Goal: Task Accomplishment & Management: Manage account settings

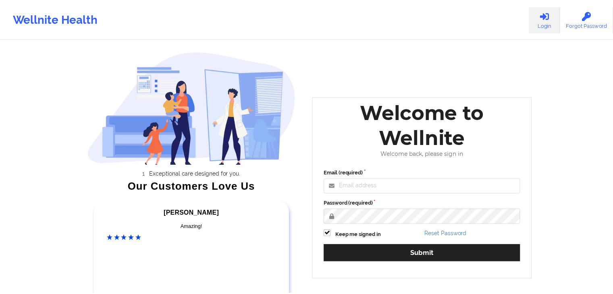
scroll to position [16, 0]
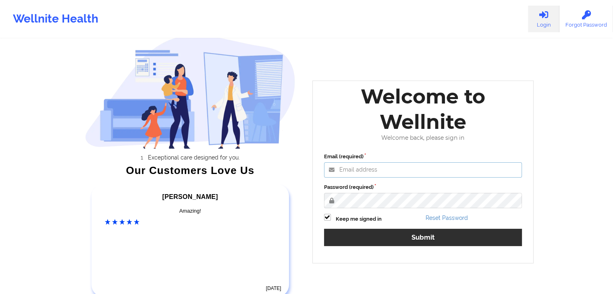
type input "[EMAIL_ADDRESS][DOMAIN_NAME]"
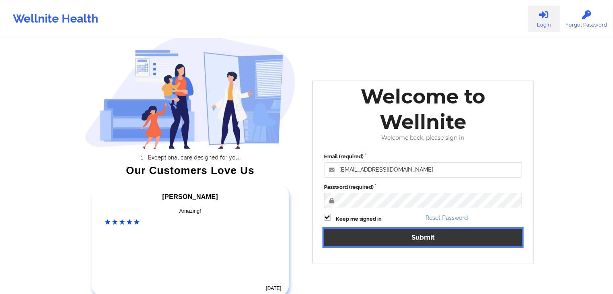
click at [362, 230] on button "Submit" at bounding box center [423, 237] width 198 height 17
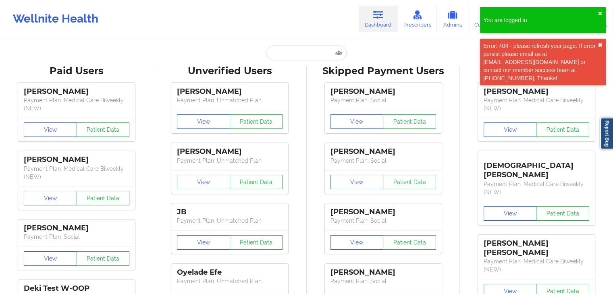
click at [597, 44] on button "✖︎" at bounding box center [599, 45] width 5 height 6
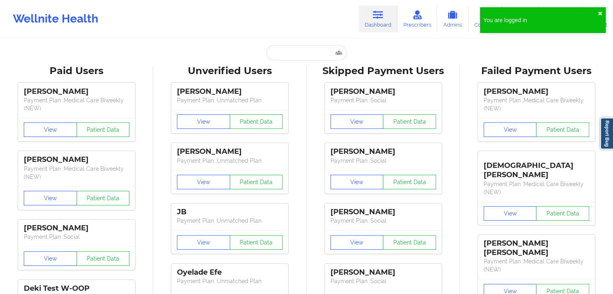
click at [601, 10] on div "You are logged in ✖︎" at bounding box center [543, 20] width 126 height 26
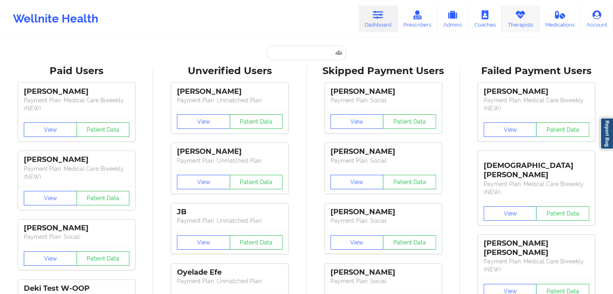
click at [521, 15] on icon at bounding box center [520, 14] width 10 height 9
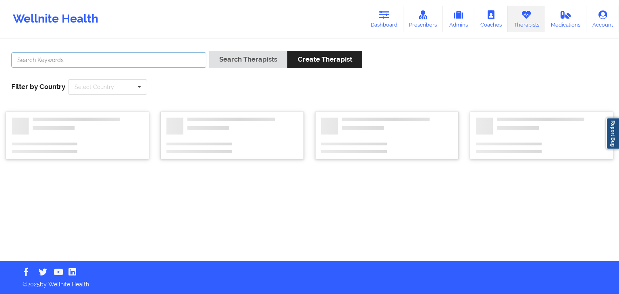
click at [152, 60] on input "text" at bounding box center [108, 59] width 195 height 15
type input "[PERSON_NAME]"
click at [207, 51] on button "Search Therapists" at bounding box center [246, 59] width 78 height 17
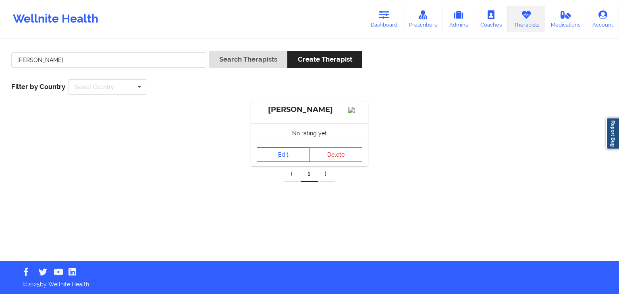
click at [280, 162] on link "Edit" at bounding box center [283, 154] width 53 height 15
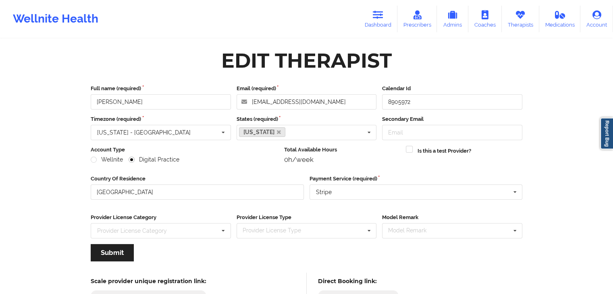
scroll to position [67, 0]
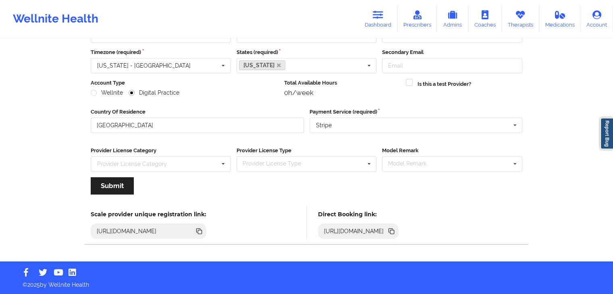
click at [393, 228] on icon at bounding box center [391, 230] width 4 height 4
click at [379, 18] on icon at bounding box center [378, 14] width 10 height 9
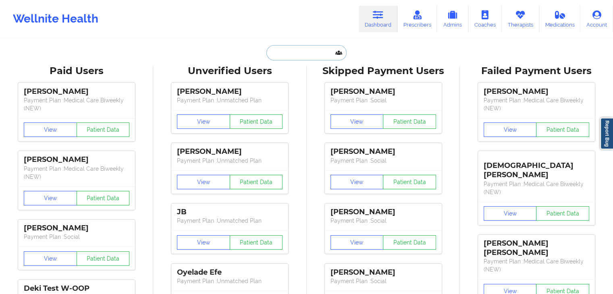
click at [290, 58] on input "text" at bounding box center [306, 52] width 80 height 15
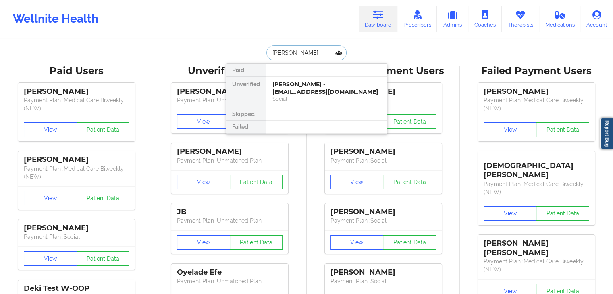
drag, startPoint x: 301, startPoint y: 53, endPoint x: 257, endPoint y: 53, distance: 44.7
click at [257, 53] on div "[PERSON_NAME] Paid Unverified [PERSON_NAME] - [EMAIL_ADDRESS][DOMAIN_NAME] Soci…" at bounding box center [306, 52] width 161 height 15
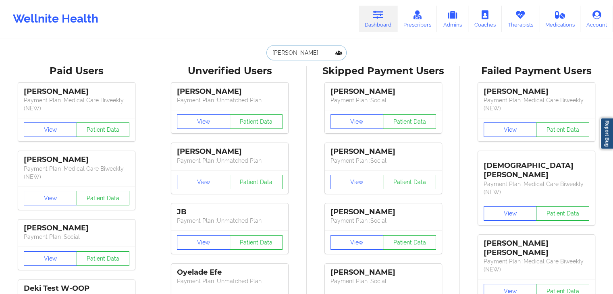
paste input "[EMAIL_ADDRESS][DOMAIN_NAME]"
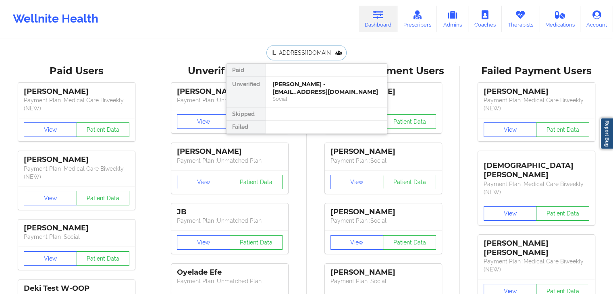
type input "[EMAIL_ADDRESS][DOMAIN_NAME]"
click at [295, 84] on div "[PERSON_NAME] - [EMAIL_ADDRESS][DOMAIN_NAME]" at bounding box center [326, 88] width 108 height 15
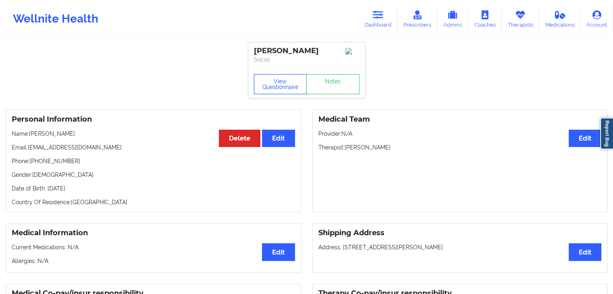
click at [294, 83] on button "View Questionnaire" at bounding box center [280, 84] width 53 height 20
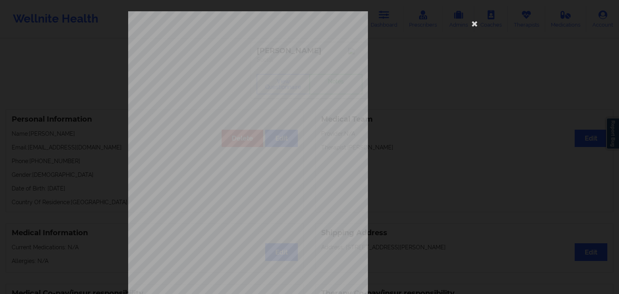
click at [324, 123] on span "Are you pregnant, breastfeeding or [MEDICAL_DATA] ? (Check all that apply)" at bounding box center [283, 125] width 145 height 4
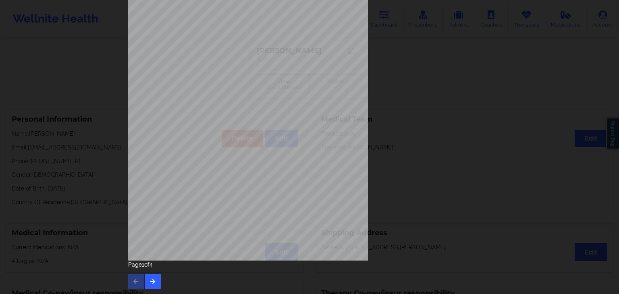
scroll to position [90, 0]
click at [148, 283] on button "button" at bounding box center [153, 281] width 16 height 15
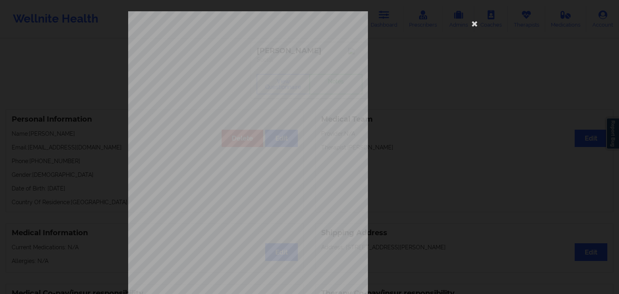
click at [222, 253] on span "Have you ever had or are you having suicidal or homicidal thoughts ? Have you e…" at bounding box center [312, 252] width 203 height 4
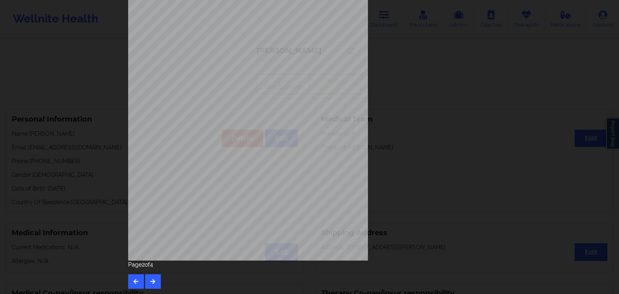
scroll to position [90, 0]
click at [154, 282] on icon "button" at bounding box center [152, 280] width 7 height 5
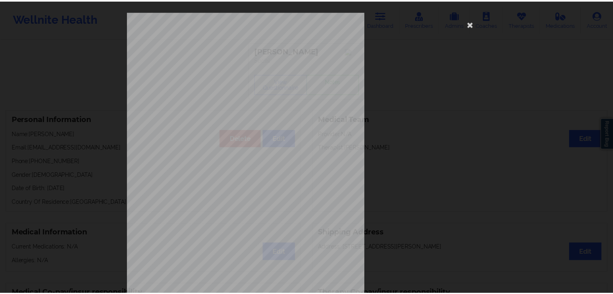
scroll to position [16, 0]
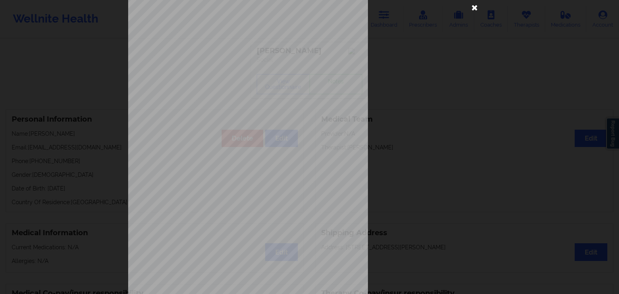
click at [471, 5] on icon at bounding box center [474, 7] width 13 height 13
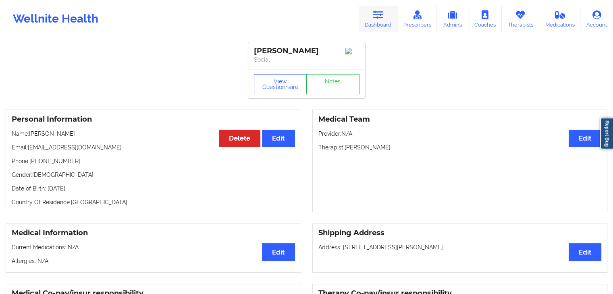
click at [382, 22] on link "Dashboard" at bounding box center [378, 19] width 39 height 27
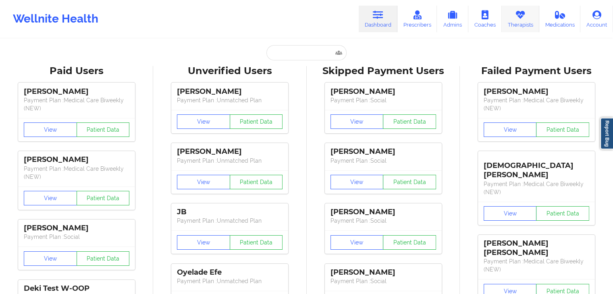
click at [527, 16] on link "Therapists" at bounding box center [520, 19] width 37 height 27
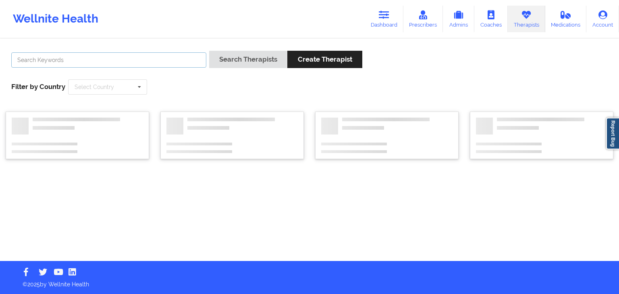
click at [156, 60] on input "text" at bounding box center [108, 59] width 195 height 15
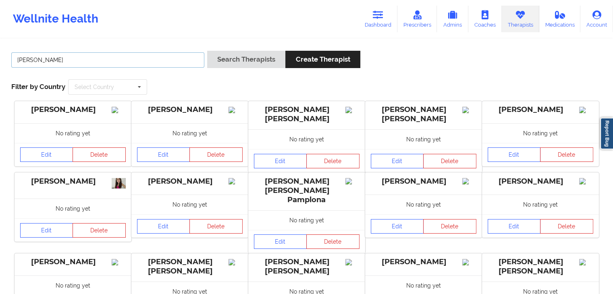
type input "[PERSON_NAME]"
click at [252, 56] on button "Search Therapists" at bounding box center [246, 59] width 78 height 17
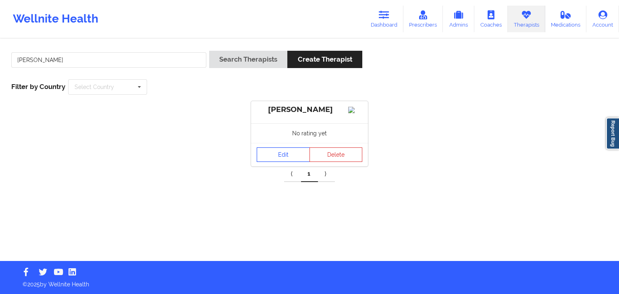
click at [289, 158] on link "Edit" at bounding box center [283, 154] width 53 height 15
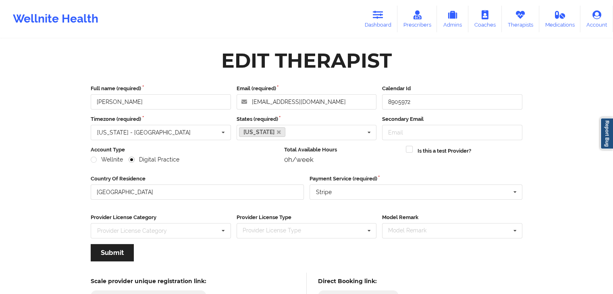
scroll to position [67, 0]
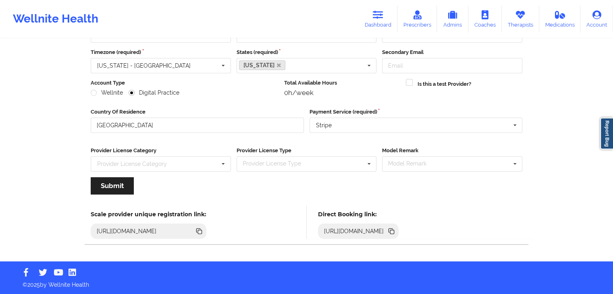
click at [394, 230] on icon at bounding box center [392, 232] width 4 height 4
click at [512, 19] on link "Therapists" at bounding box center [520, 19] width 37 height 27
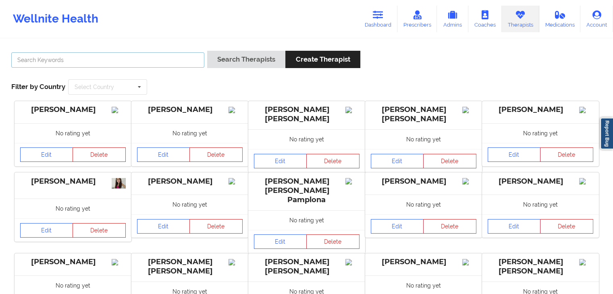
click at [134, 62] on input "text" at bounding box center [107, 59] width 193 height 15
click at [207, 51] on button "Search Therapists" at bounding box center [246, 59] width 78 height 17
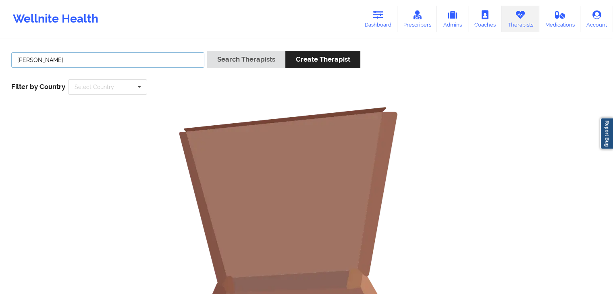
click at [140, 67] on input "[PERSON_NAME]" at bounding box center [107, 59] width 193 height 15
click at [207, 51] on button "Search Therapists" at bounding box center [246, 59] width 78 height 17
click at [135, 64] on input "[PERSON_NAME]" at bounding box center [107, 59] width 193 height 15
type input "k"
paste input "[PERSON_NAME]"
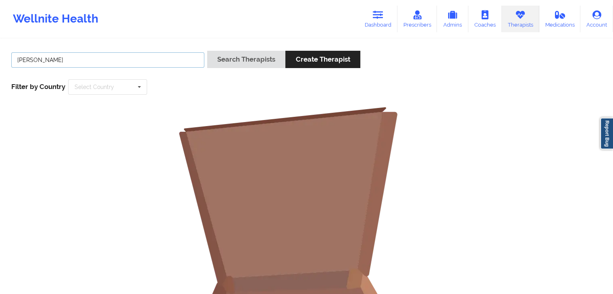
click at [207, 51] on button "Search Therapists" at bounding box center [246, 59] width 78 height 17
type input "Karem"
click at [207, 51] on button "Search Therapists" at bounding box center [246, 59] width 78 height 17
click at [379, 15] on icon at bounding box center [378, 14] width 10 height 9
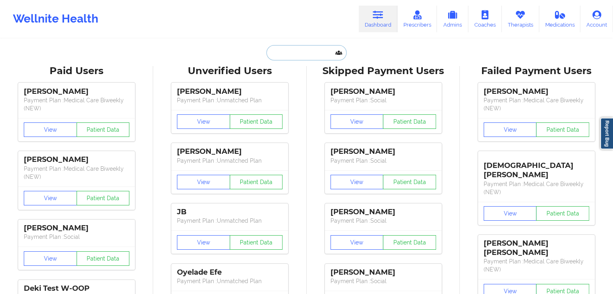
click at [291, 52] on input "text" at bounding box center [306, 52] width 80 height 15
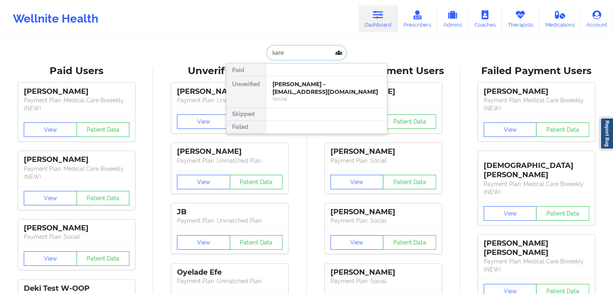
type input "karem"
click at [304, 81] on div "[PERSON_NAME] - [EMAIL_ADDRESS][DOMAIN_NAME]" at bounding box center [326, 88] width 108 height 15
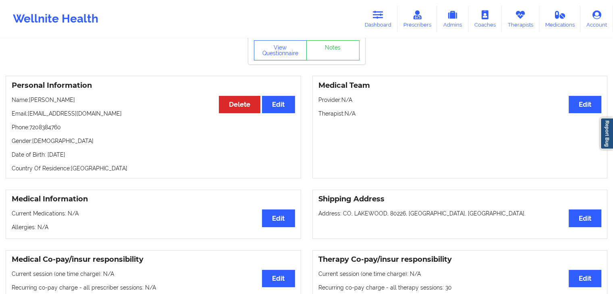
scroll to position [35, 0]
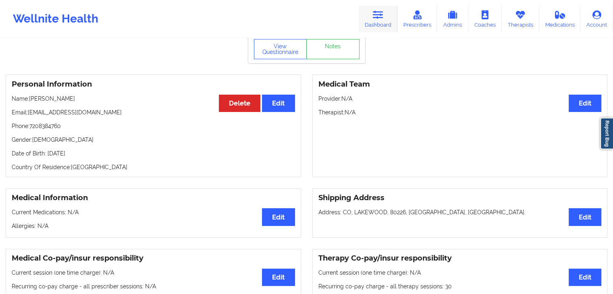
click at [370, 21] on link "Dashboard" at bounding box center [378, 19] width 39 height 27
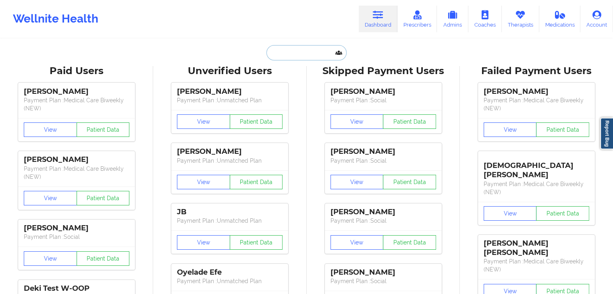
click at [322, 51] on input "text" at bounding box center [306, 52] width 80 height 15
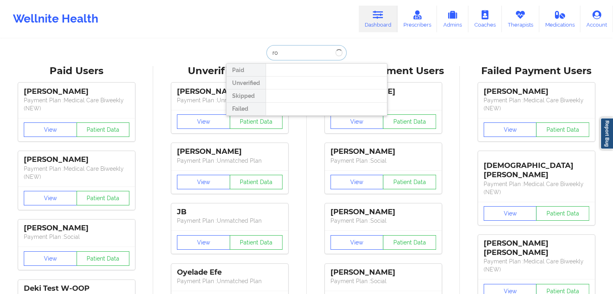
type input "r"
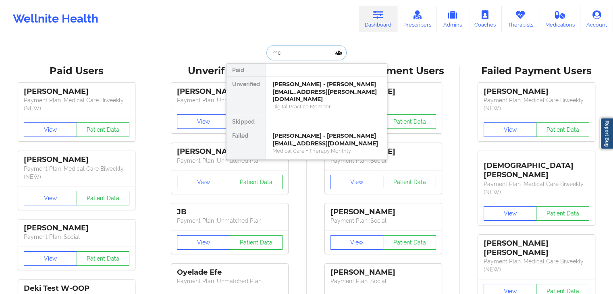
type input "m"
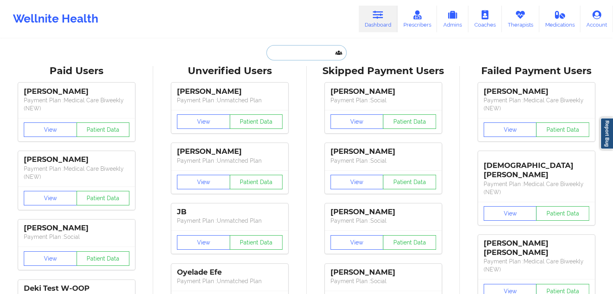
paste input "[PHONE_NUMBER]"
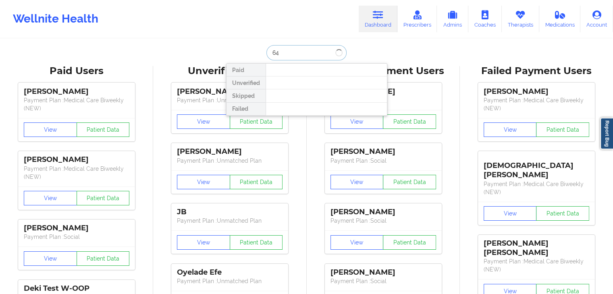
type input "6"
type input "karem"
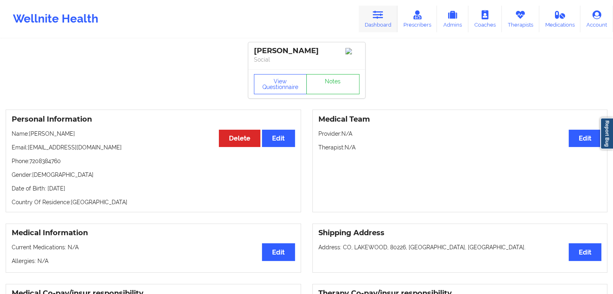
click at [380, 13] on icon at bounding box center [378, 14] width 10 height 9
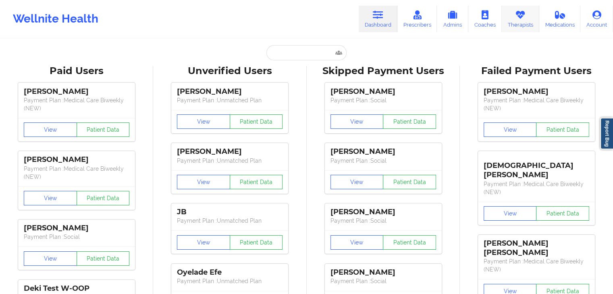
click at [516, 17] on icon at bounding box center [520, 14] width 10 height 9
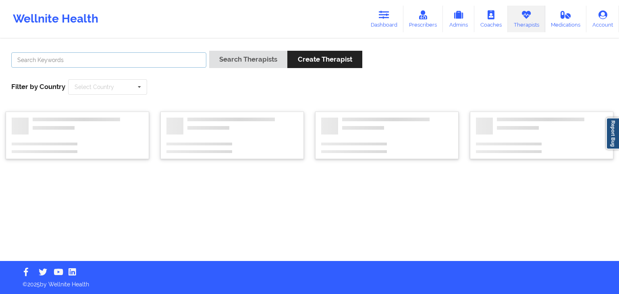
click at [163, 62] on input "text" at bounding box center [108, 59] width 195 height 15
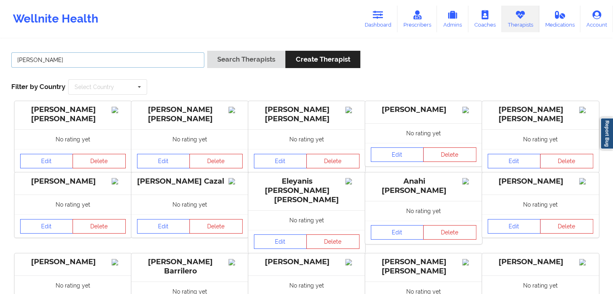
click at [207, 51] on button "Search Therapists" at bounding box center [246, 59] width 78 height 17
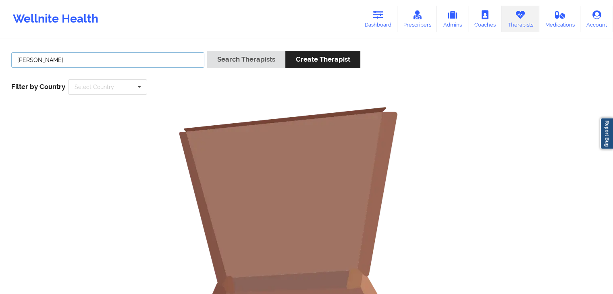
click at [207, 51] on button "Search Therapists" at bounding box center [246, 59] width 78 height 17
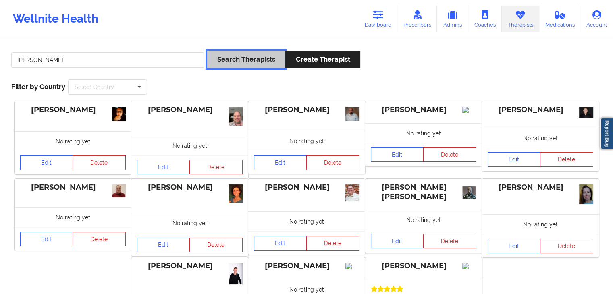
click at [220, 63] on button "Search Therapists" at bounding box center [246, 59] width 78 height 17
click at [49, 60] on input "[PERSON_NAME]" at bounding box center [107, 59] width 193 height 15
click at [207, 51] on button "Search Therapists" at bounding box center [246, 59] width 78 height 17
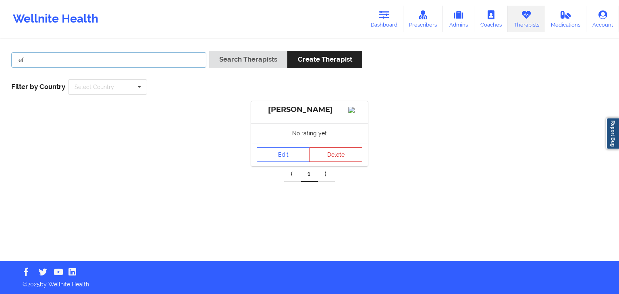
type input "jef"
click at [209, 51] on button "Search Therapists" at bounding box center [248, 59] width 78 height 17
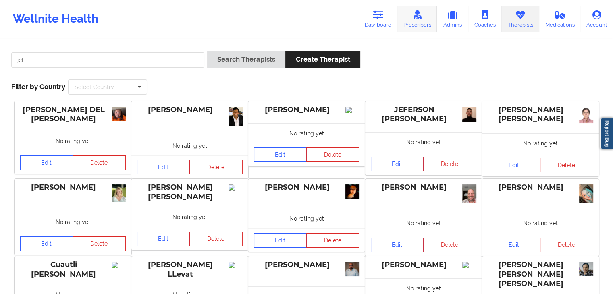
click at [416, 21] on link "Prescribers" at bounding box center [417, 19] width 40 height 27
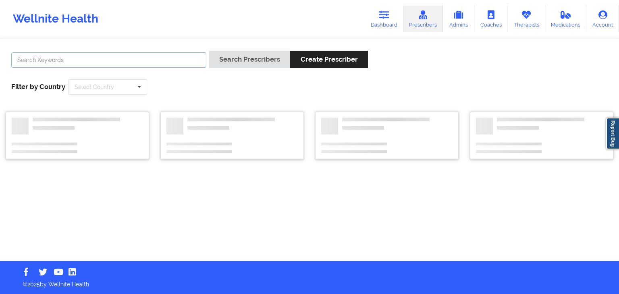
click at [159, 62] on input "text" at bounding box center [108, 59] width 195 height 15
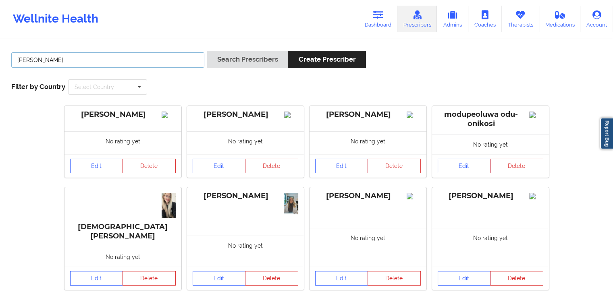
click at [207, 51] on button "Search Prescribers" at bounding box center [247, 59] width 81 height 17
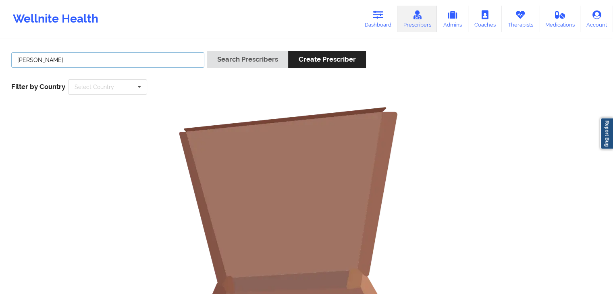
click at [105, 64] on input "[PERSON_NAME]" at bounding box center [107, 59] width 193 height 15
type input "j"
type input "[PERSON_NAME]"
click at [207, 51] on button "Search Prescribers" at bounding box center [247, 59] width 81 height 17
click at [379, 17] on icon at bounding box center [378, 14] width 10 height 9
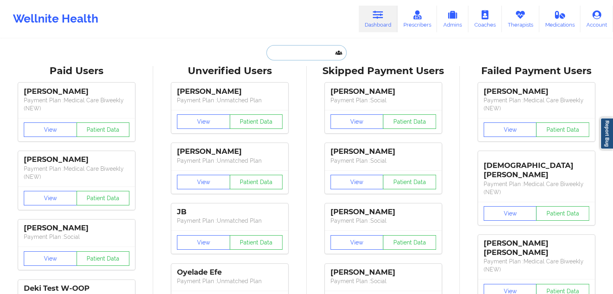
click at [283, 50] on input "text" at bounding box center [306, 52] width 80 height 15
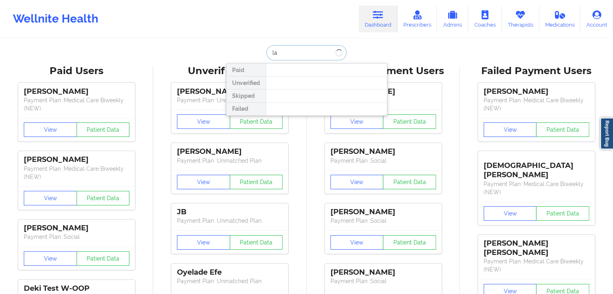
type input "l"
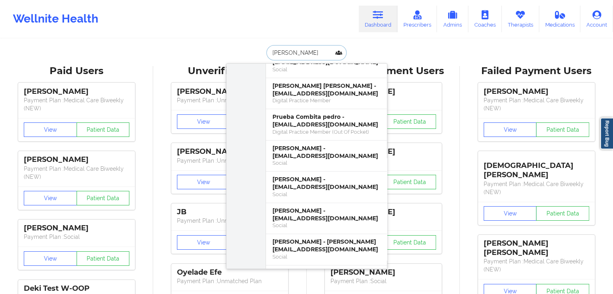
scroll to position [346, 0]
type input "[PERSON_NAME]"
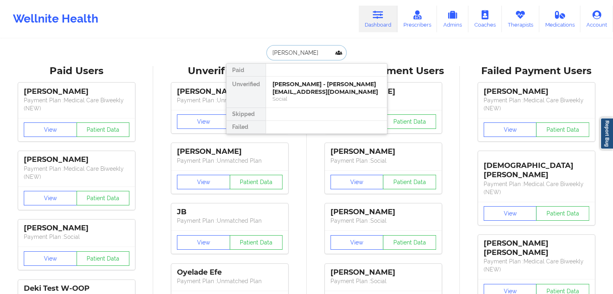
scroll to position [0, 0]
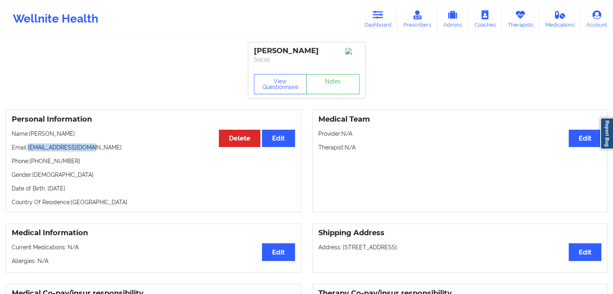
drag, startPoint x: 29, startPoint y: 149, endPoint x: 93, endPoint y: 149, distance: 64.5
click at [93, 149] on p "Email: [EMAIL_ADDRESS][DOMAIN_NAME]" at bounding box center [153, 147] width 283 height 8
copy p "[EMAIL_ADDRESS][DOMAIN_NAME]"
click at [142, 148] on p "Email: [EMAIL_ADDRESS][DOMAIN_NAME]" at bounding box center [153, 147] width 283 height 8
click at [278, 89] on button "View Questionnaire" at bounding box center [280, 84] width 53 height 20
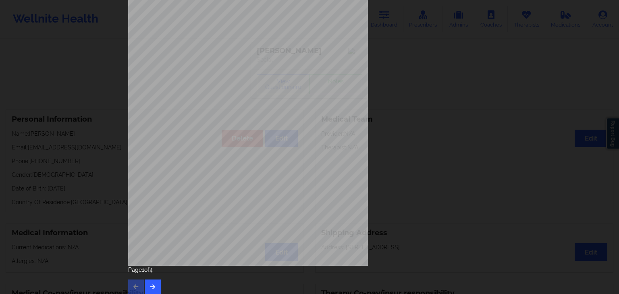
scroll to position [90, 0]
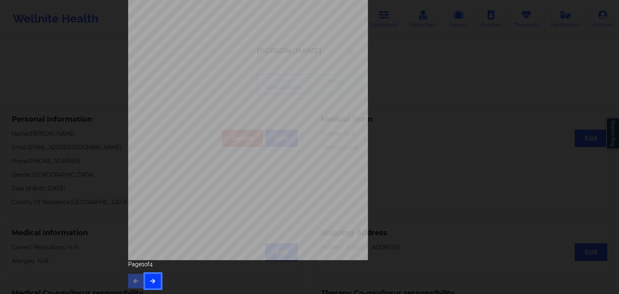
click at [155, 278] on button "button" at bounding box center [153, 281] width 16 height 15
click at [151, 280] on icon "button" at bounding box center [152, 280] width 7 height 5
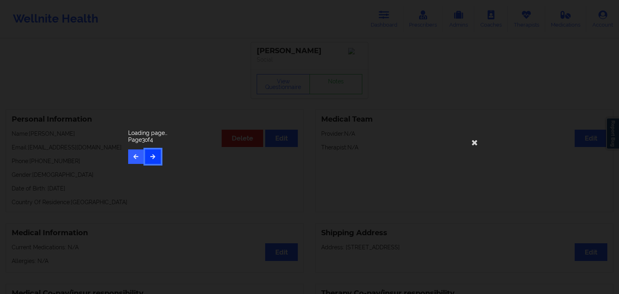
scroll to position [0, 0]
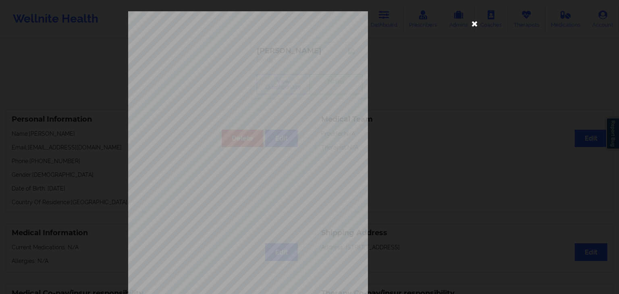
click at [474, 23] on icon at bounding box center [474, 23] width 13 height 13
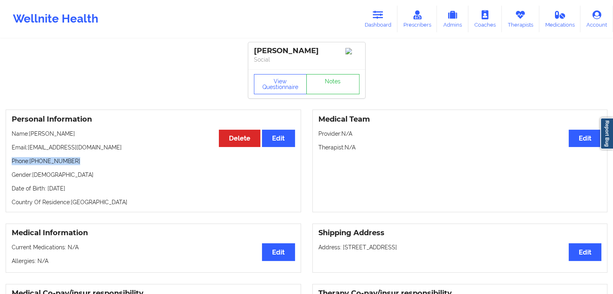
drag, startPoint x: 11, startPoint y: 163, endPoint x: 73, endPoint y: 162, distance: 61.2
click at [73, 162] on div "Personal Information Edit Delete Name: [PERSON_NAME] Email: [EMAIL_ADDRESS][DOM…" at bounding box center [153, 161] width 295 height 103
copy p "Phone: [PHONE_NUMBER]"
click at [527, 14] on link "Therapists" at bounding box center [520, 19] width 37 height 27
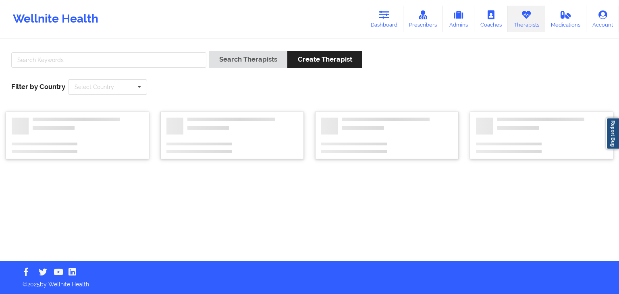
click at [87, 68] on div at bounding box center [108, 62] width 201 height 23
click at [79, 57] on input "text" at bounding box center [108, 59] width 195 height 15
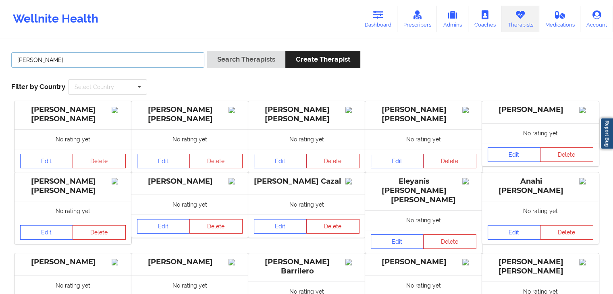
click at [207, 51] on button "Search Therapists" at bounding box center [246, 59] width 78 height 17
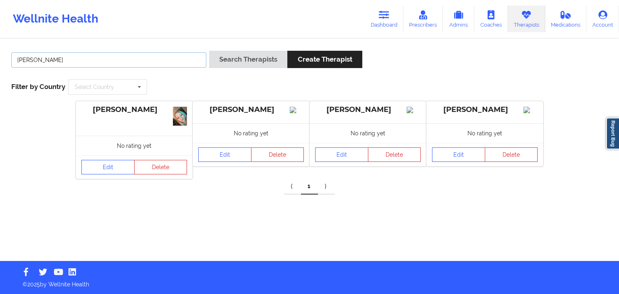
click at [144, 59] on input "[PERSON_NAME]" at bounding box center [108, 59] width 195 height 15
type input "L"
click at [209, 51] on button "Search Therapists" at bounding box center [248, 59] width 78 height 17
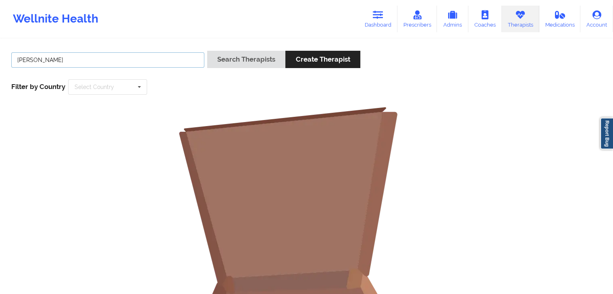
click at [95, 54] on input "[PERSON_NAME]" at bounding box center [107, 59] width 193 height 15
click at [23, 59] on input "[PERSON_NAME]" at bounding box center [107, 59] width 193 height 15
click at [70, 60] on input "[PERSON_NAME]" at bounding box center [107, 59] width 193 height 15
click at [207, 51] on button "Search Therapists" at bounding box center [246, 59] width 78 height 17
type input "[PERSON_NAME]"
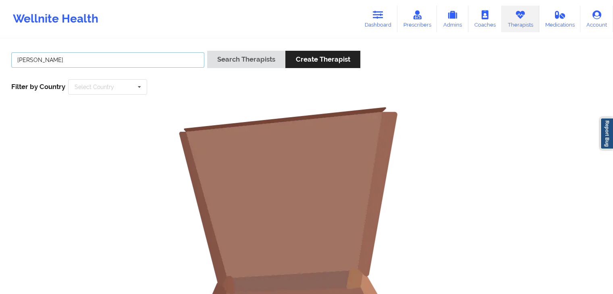
click at [207, 51] on button "Search Therapists" at bounding box center [246, 59] width 78 height 17
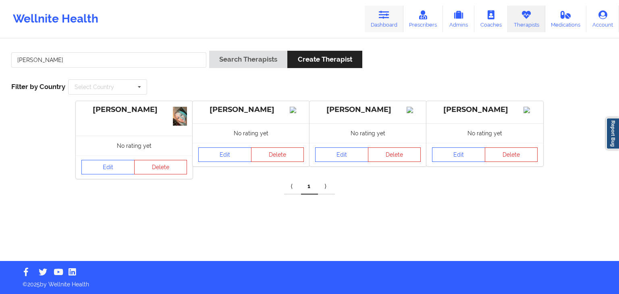
click at [393, 14] on link "Dashboard" at bounding box center [384, 19] width 39 height 27
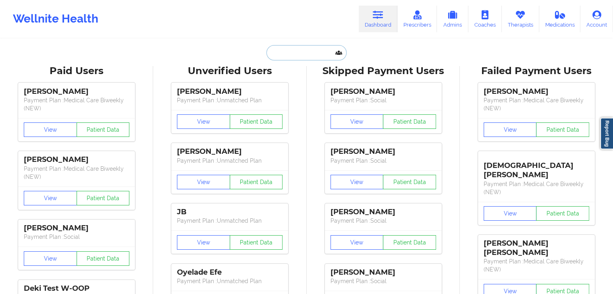
click at [316, 59] on input "text" at bounding box center [306, 52] width 80 height 15
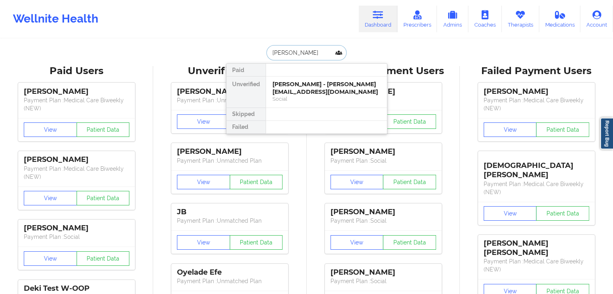
type input "[PERSON_NAME]"
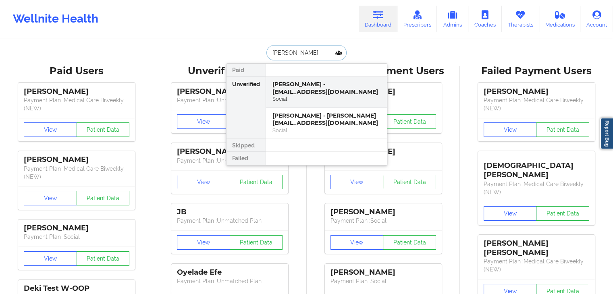
click at [316, 59] on input "[PERSON_NAME]" at bounding box center [306, 52] width 80 height 15
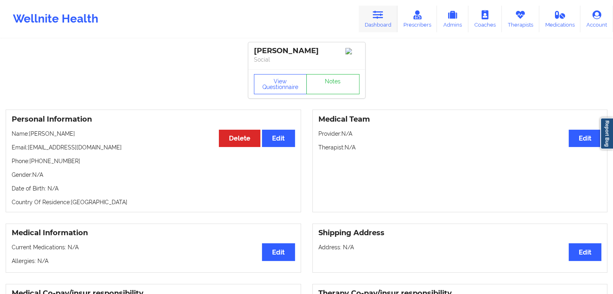
click at [377, 25] on link "Dashboard" at bounding box center [378, 19] width 39 height 27
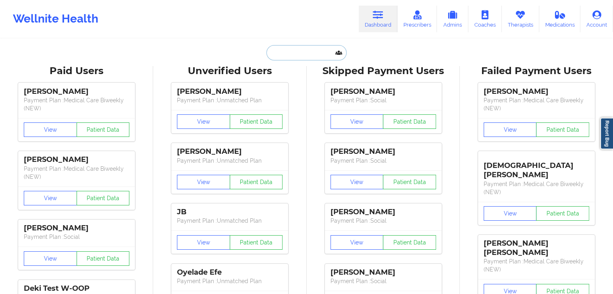
click at [279, 54] on input "text" at bounding box center [306, 52] width 80 height 15
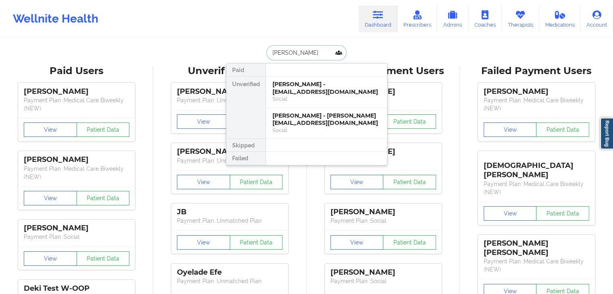
type input "[PERSON_NAME]"
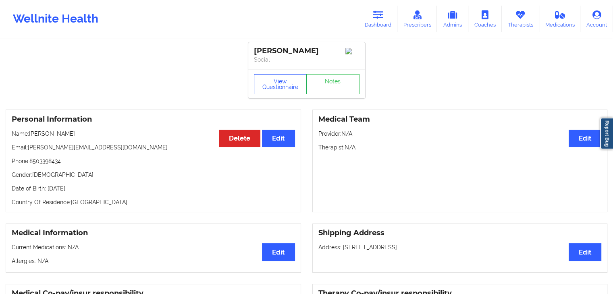
click at [267, 92] on button "View Questionnaire" at bounding box center [280, 84] width 53 height 20
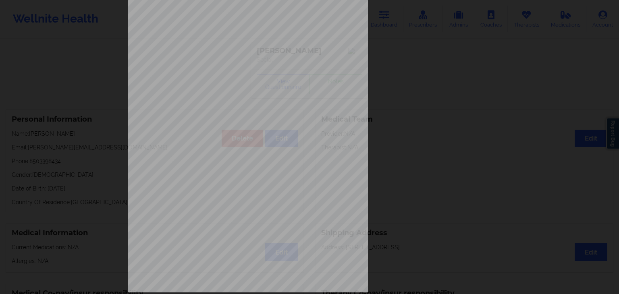
scroll to position [90, 0]
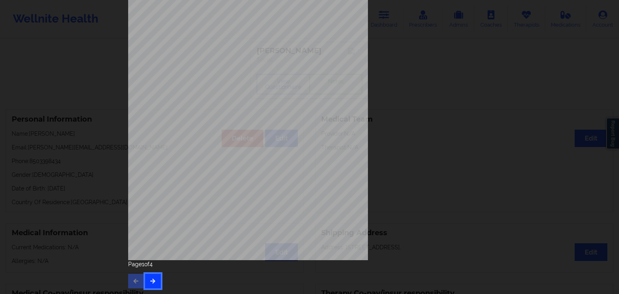
click at [154, 276] on button "button" at bounding box center [153, 281] width 16 height 15
click at [149, 278] on icon "button" at bounding box center [152, 280] width 7 height 5
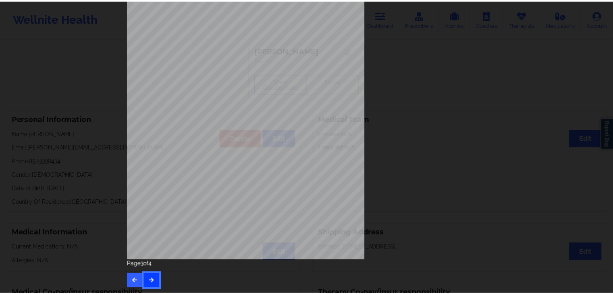
scroll to position [0, 0]
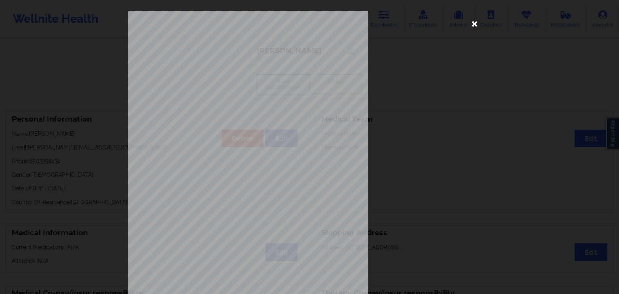
click at [471, 22] on icon at bounding box center [474, 23] width 13 height 13
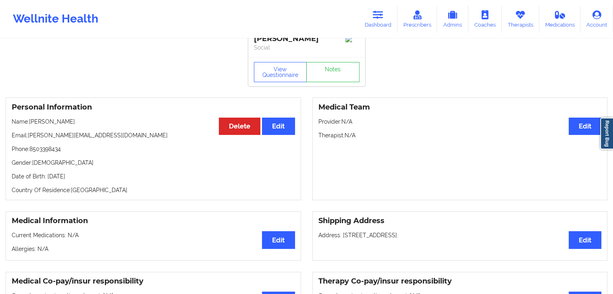
scroll to position [16, 0]
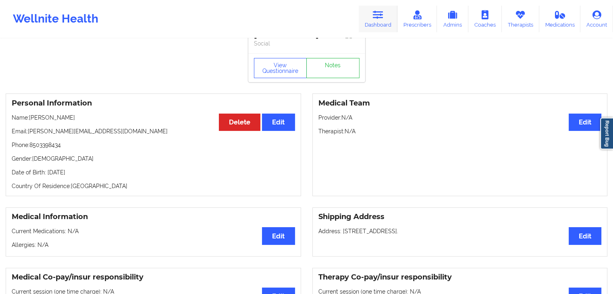
click at [384, 23] on link "Dashboard" at bounding box center [378, 19] width 39 height 27
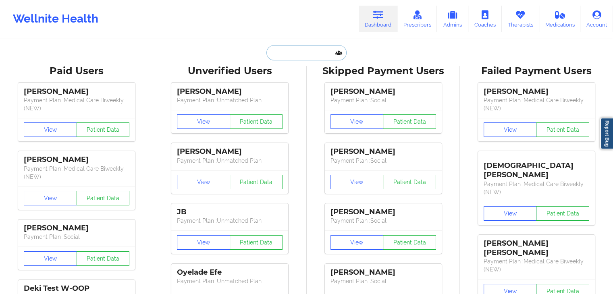
click at [316, 46] on input "text" at bounding box center [306, 52] width 80 height 15
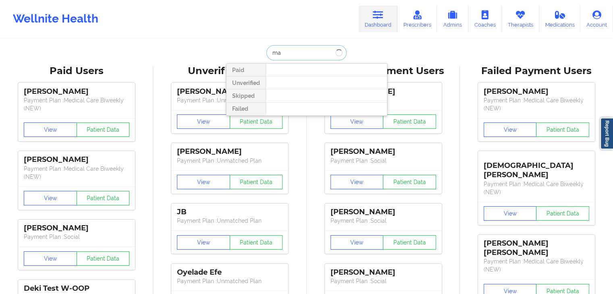
type input "m"
type input "[PERSON_NAME] fir"
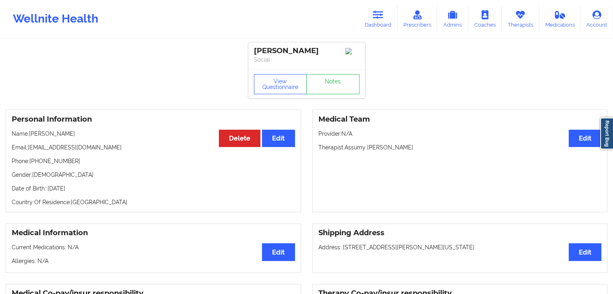
click at [122, 123] on h3 "Personal Information" at bounding box center [153, 119] width 283 height 9
click at [288, 83] on button "View Questionnaire" at bounding box center [280, 84] width 53 height 20
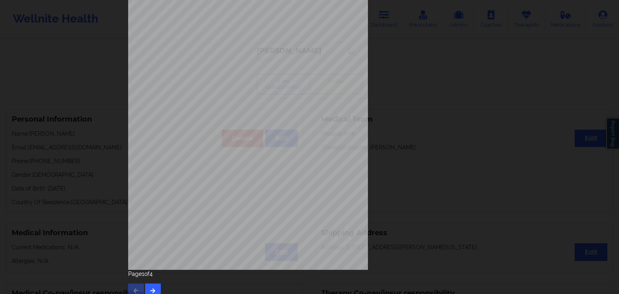
scroll to position [90, 0]
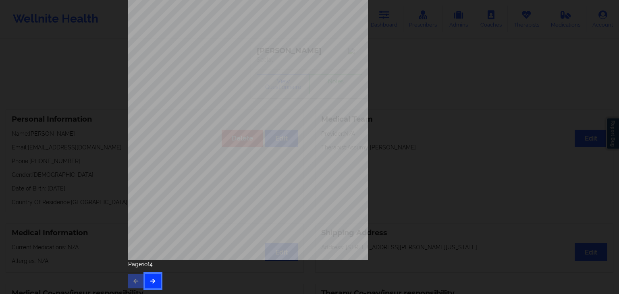
click at [151, 284] on button "button" at bounding box center [153, 281] width 16 height 15
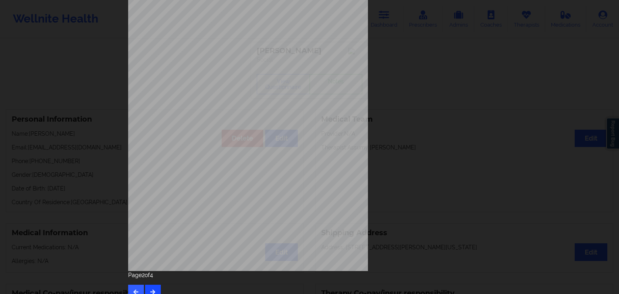
scroll to position [81, 0]
click at [150, 286] on button "button" at bounding box center [153, 291] width 16 height 15
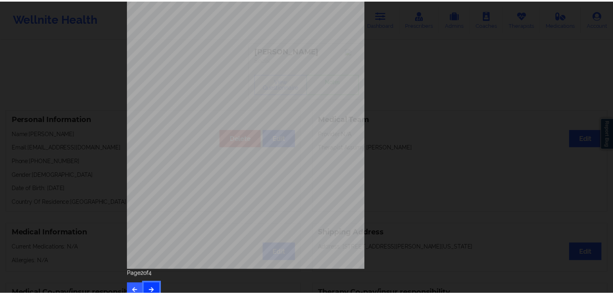
scroll to position [0, 0]
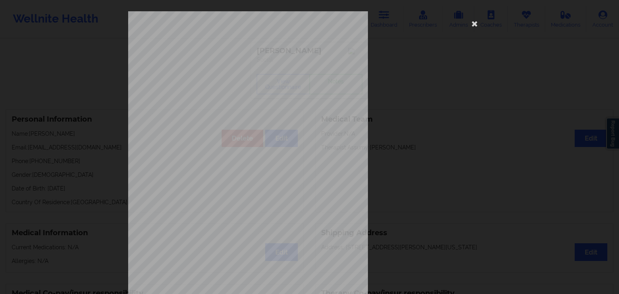
click at [477, 32] on div "commercial Insurance Member ID for patient 11163982200 Insurance company name d…" at bounding box center [309, 180] width 363 height 339
click at [476, 23] on icon at bounding box center [474, 23] width 13 height 13
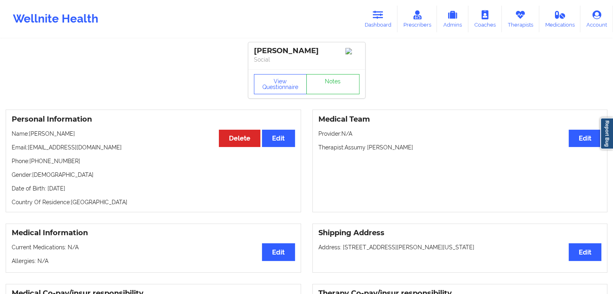
click at [269, 98] on div "View Questionnaire Notes" at bounding box center [306, 83] width 117 height 29
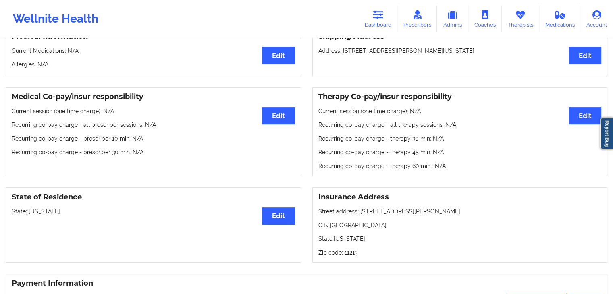
scroll to position [193, 0]
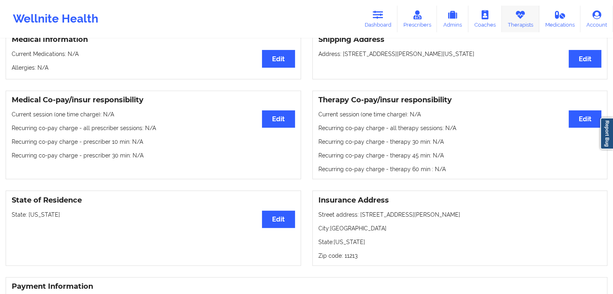
click at [514, 18] on link "Therapists" at bounding box center [520, 19] width 37 height 27
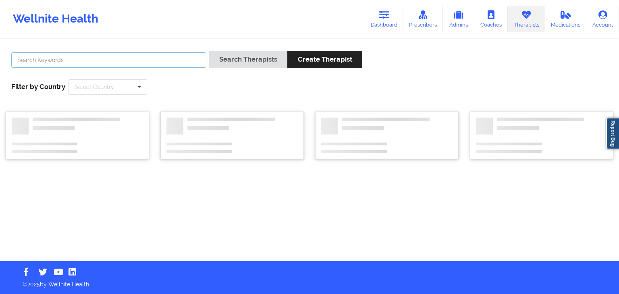
click at [168, 65] on input "text" at bounding box center [108, 59] width 195 height 15
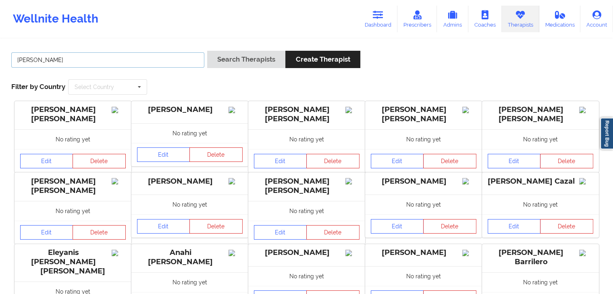
type input "[PERSON_NAME]"
click at [207, 51] on button "Search Therapists" at bounding box center [246, 59] width 78 height 17
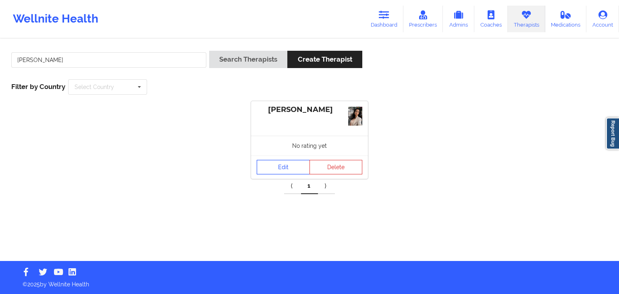
click at [271, 166] on link "Edit" at bounding box center [283, 167] width 53 height 15
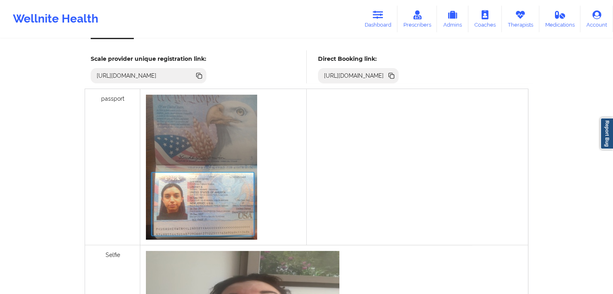
scroll to position [228, 0]
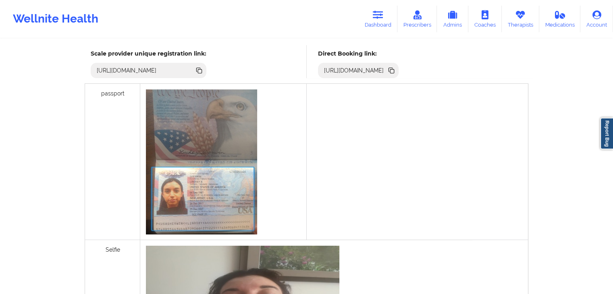
click at [394, 70] on icon at bounding box center [392, 71] width 4 height 4
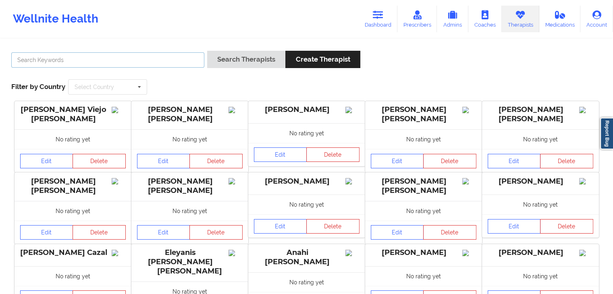
click at [60, 60] on input "text" at bounding box center [107, 59] width 193 height 15
type input "[PERSON_NAME]"
click at [207, 51] on button "Search Therapists" at bounding box center [246, 59] width 78 height 17
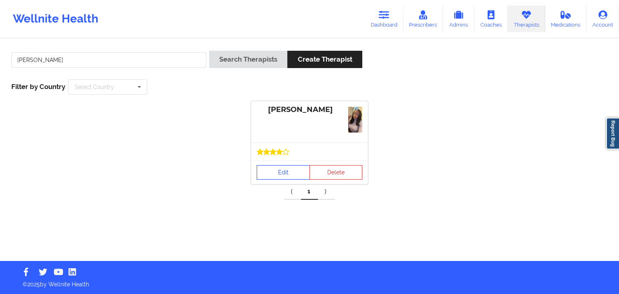
click at [280, 176] on link "Edit" at bounding box center [283, 172] width 53 height 15
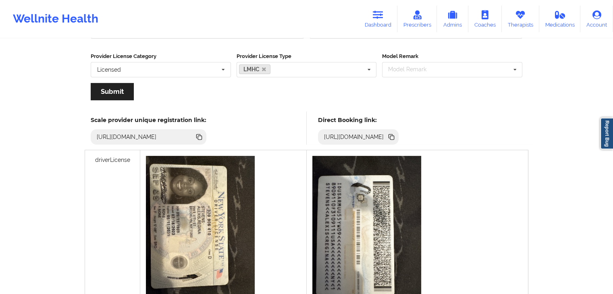
scroll to position [156, 0]
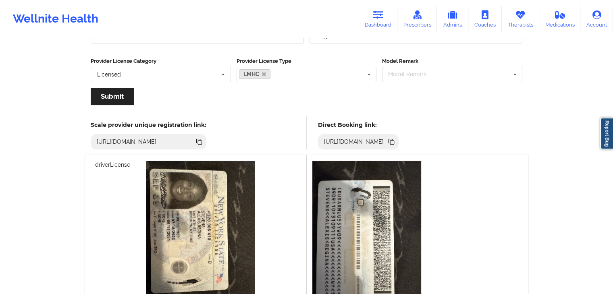
click at [396, 137] on icon at bounding box center [391, 141] width 9 height 9
click at [376, 22] on link "Dashboard" at bounding box center [378, 19] width 39 height 27
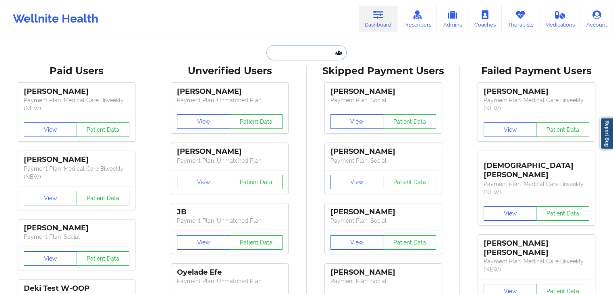
click at [307, 56] on input "text" at bounding box center [306, 52] width 80 height 15
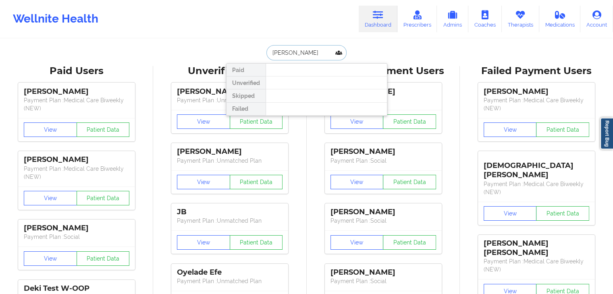
type input "[PERSON_NAME]"
click at [512, 19] on link "Therapists" at bounding box center [520, 19] width 37 height 27
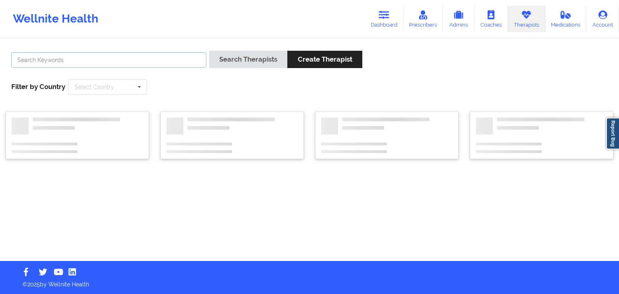
click at [157, 59] on input "text" at bounding box center [108, 59] width 195 height 15
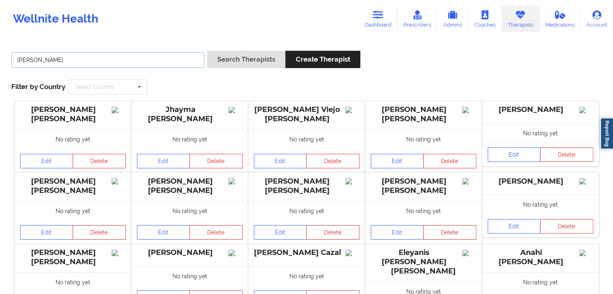
type input "[PERSON_NAME]"
click at [207, 51] on button "Search Therapists" at bounding box center [246, 59] width 78 height 17
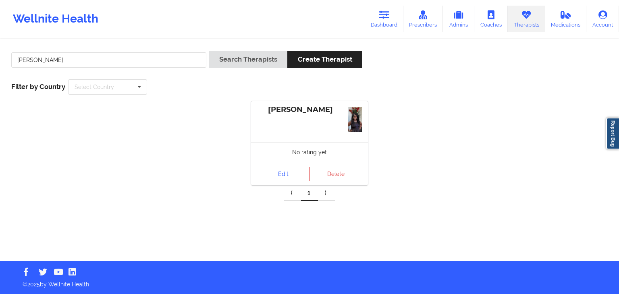
click at [276, 176] on link "Edit" at bounding box center [283, 174] width 53 height 15
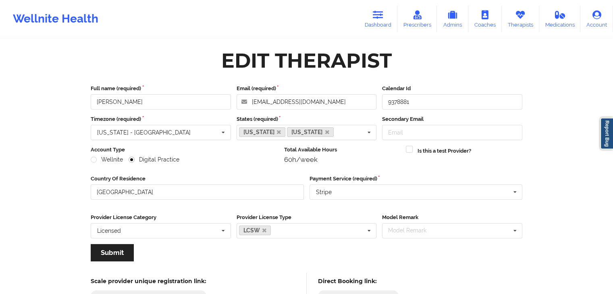
scroll to position [67, 0]
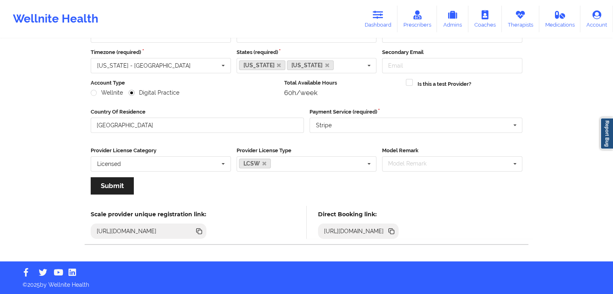
click at [393, 231] on icon at bounding box center [391, 230] width 4 height 4
click at [512, 25] on link "Therapists" at bounding box center [520, 19] width 37 height 27
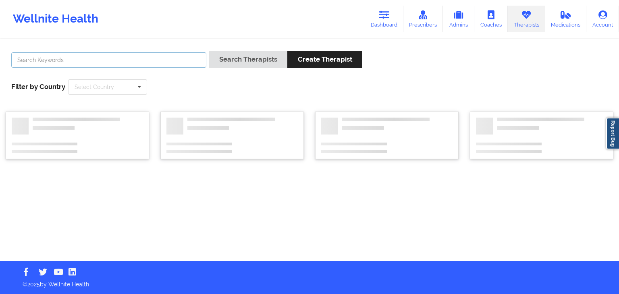
click at [171, 60] on input "text" at bounding box center [108, 59] width 195 height 15
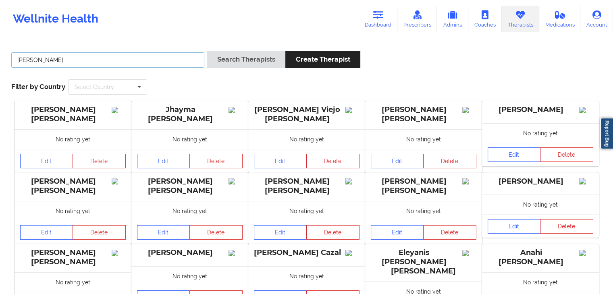
type input "[PERSON_NAME]"
click at [207, 51] on button "Search Therapists" at bounding box center [246, 59] width 78 height 17
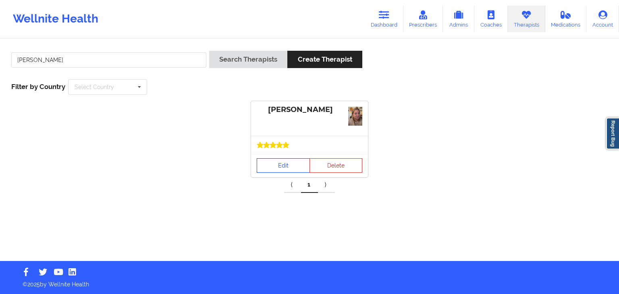
click at [275, 168] on link "Edit" at bounding box center [283, 165] width 53 height 15
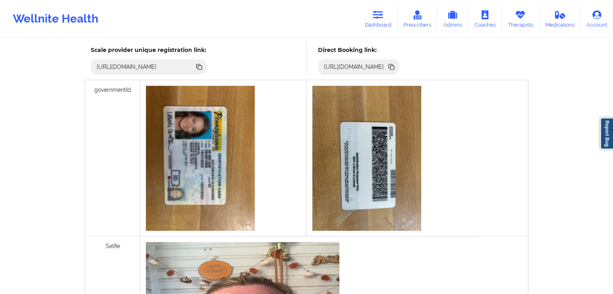
scroll to position [238, 0]
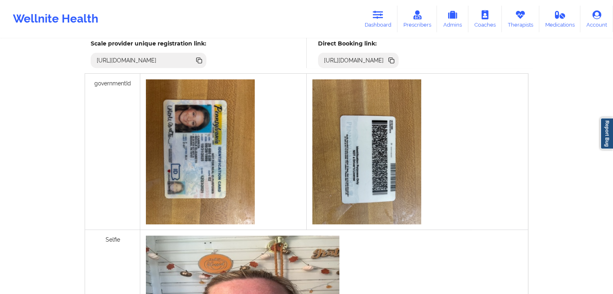
click at [396, 57] on icon at bounding box center [391, 60] width 9 height 9
click at [377, 22] on link "Dashboard" at bounding box center [378, 19] width 39 height 27
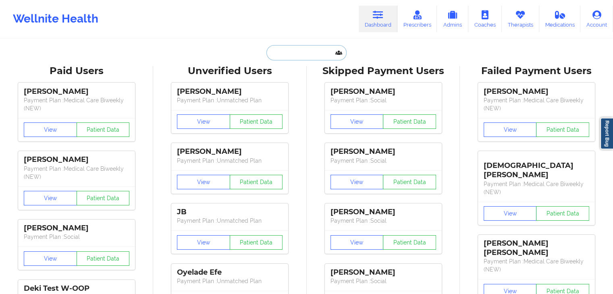
click at [308, 55] on input "text" at bounding box center [306, 52] width 80 height 15
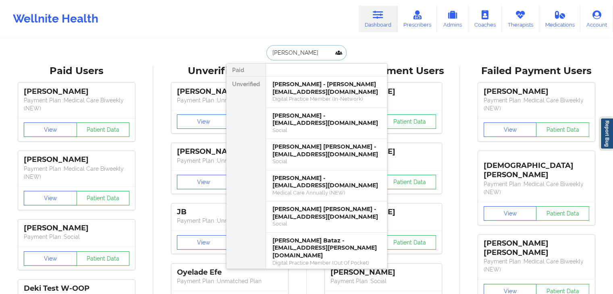
type input "[PERSON_NAME]"
